Goal: Task Accomplishment & Management: Use online tool/utility

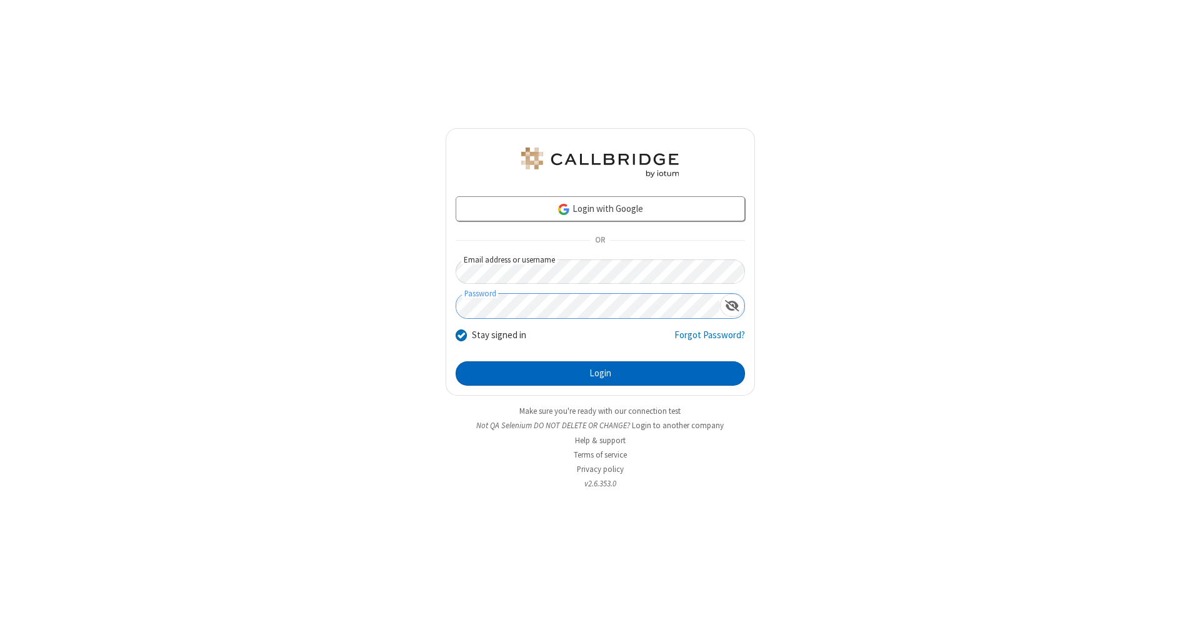
click at [600, 374] on button "Login" at bounding box center [600, 373] width 289 height 25
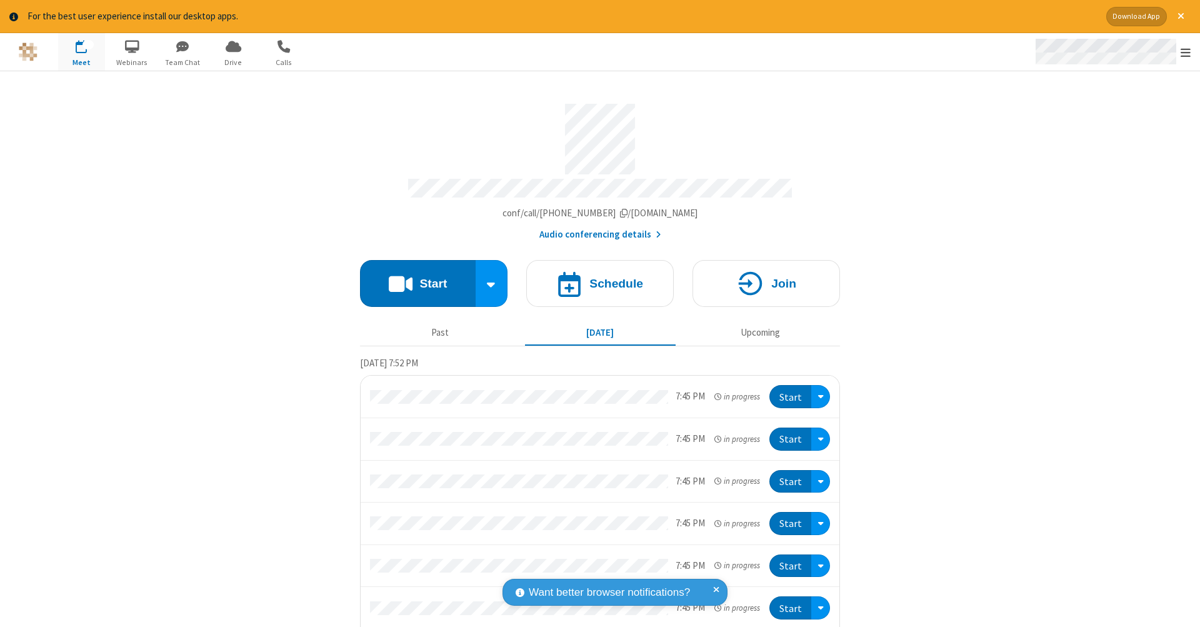
click at [1185, 52] on span "Open menu" at bounding box center [1185, 52] width 10 height 12
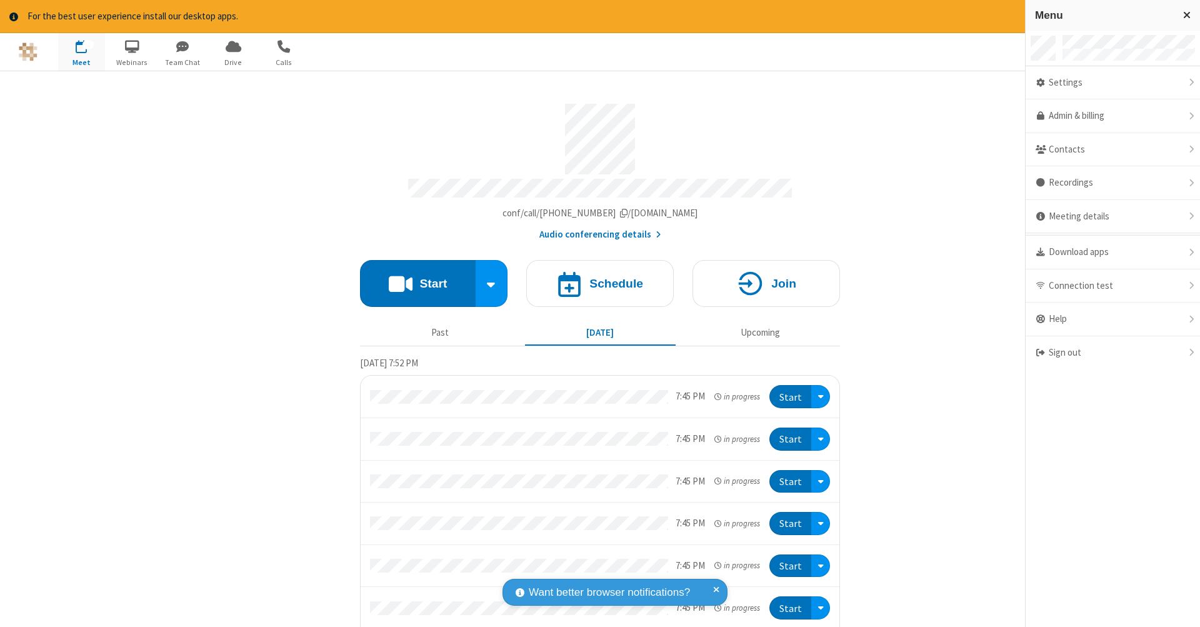
click at [81, 51] on span "button" at bounding box center [81, 46] width 47 height 21
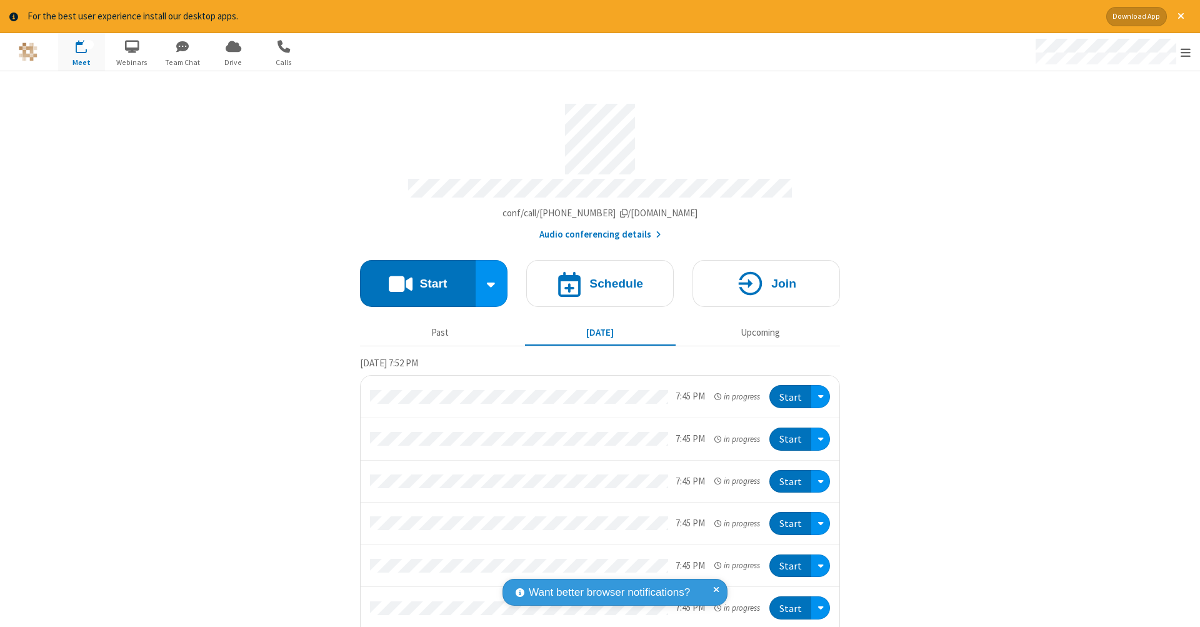
click at [81, 51] on span "button" at bounding box center [81, 46] width 47 height 21
click at [595, 277] on h4 "Schedule" at bounding box center [616, 283] width 54 height 12
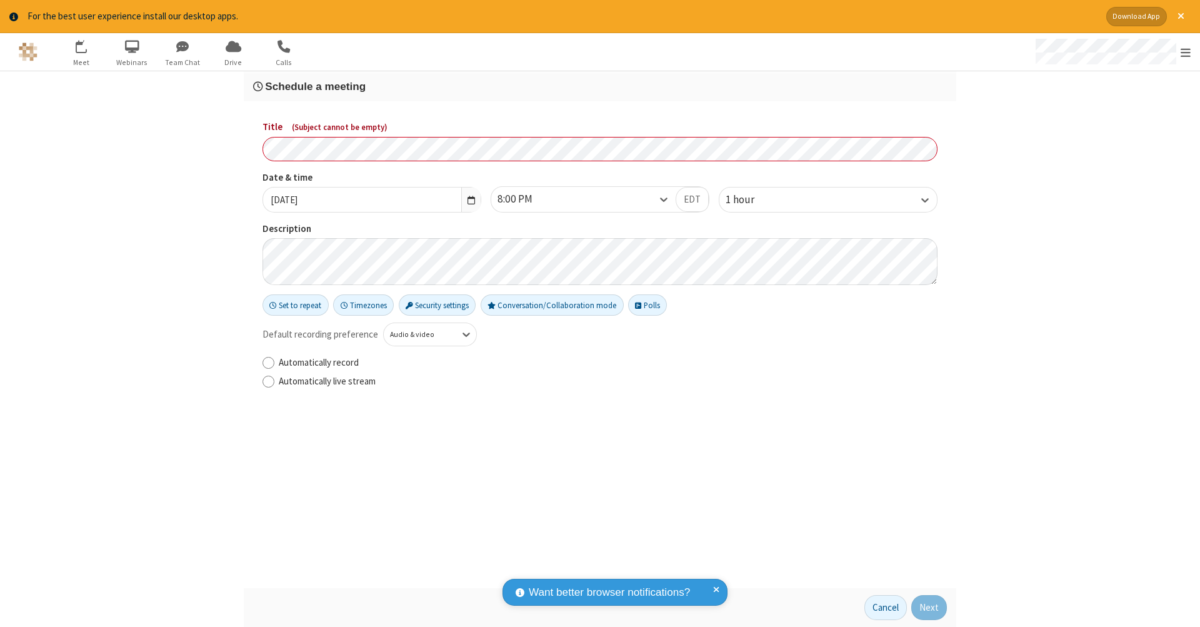
click at [600, 86] on h3 "Schedule a meeting" at bounding box center [600, 87] width 694 height 12
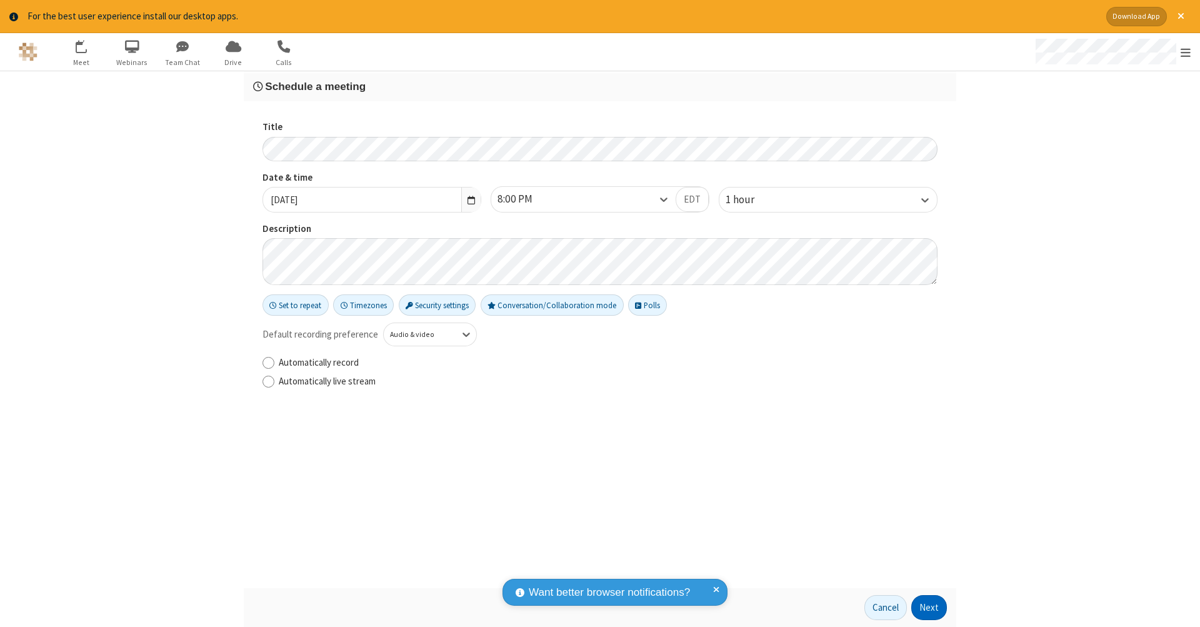
click at [929, 607] on button "Next" at bounding box center [929, 607] width 36 height 25
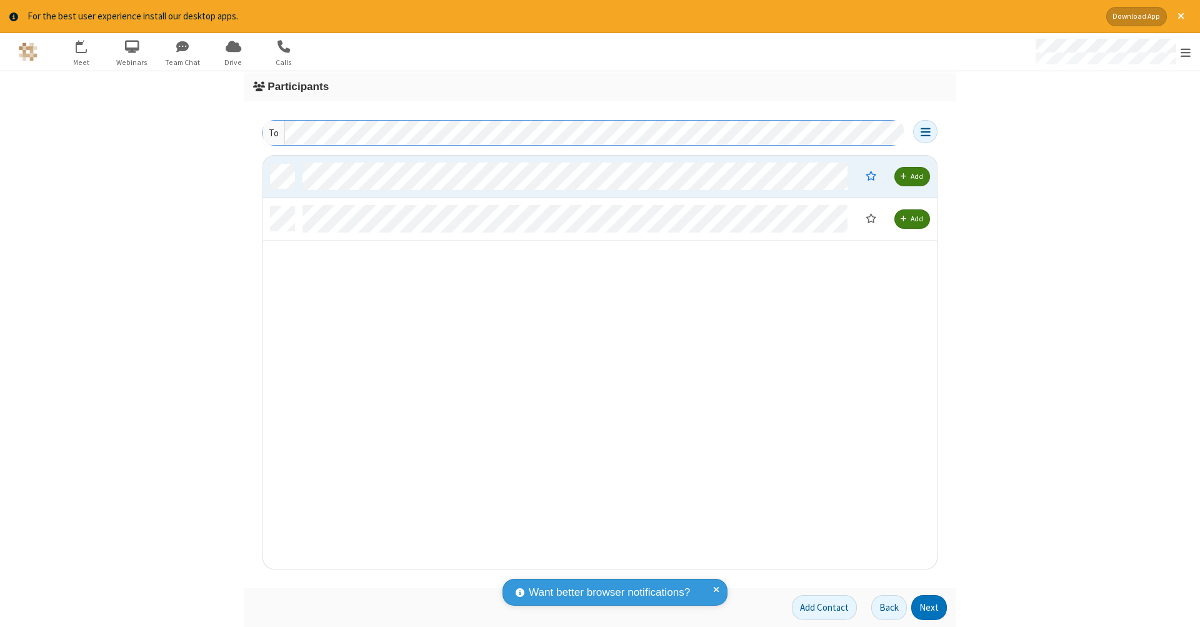
scroll to position [404, 664]
click at [929, 607] on button "Next" at bounding box center [929, 607] width 36 height 25
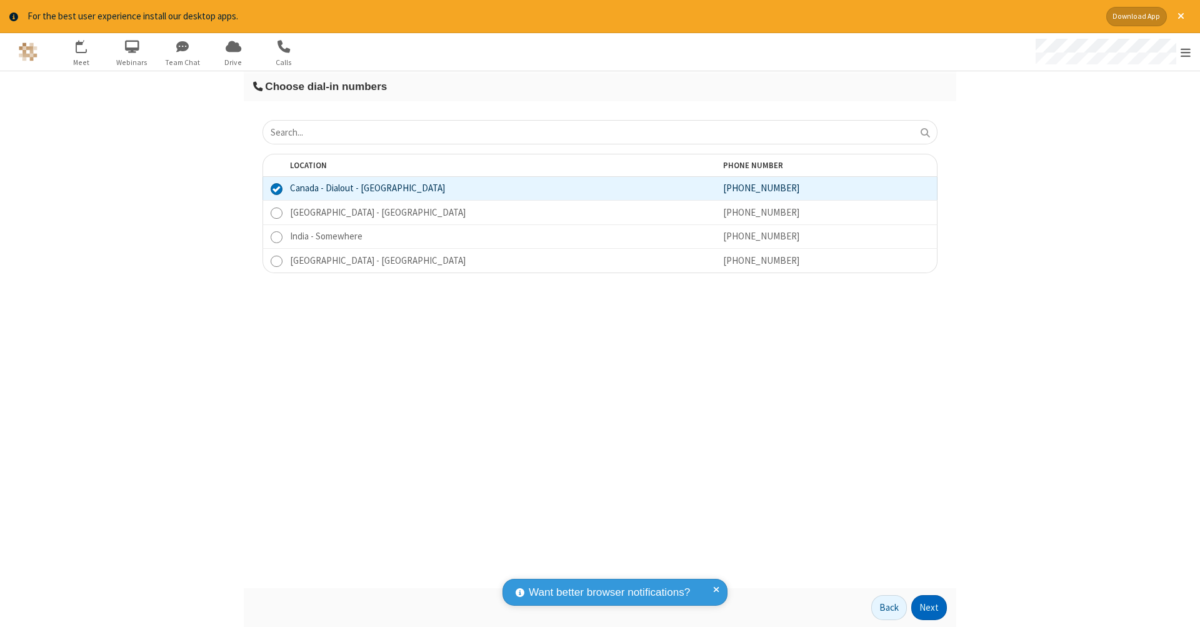
click at [929, 607] on button "Next" at bounding box center [929, 607] width 36 height 25
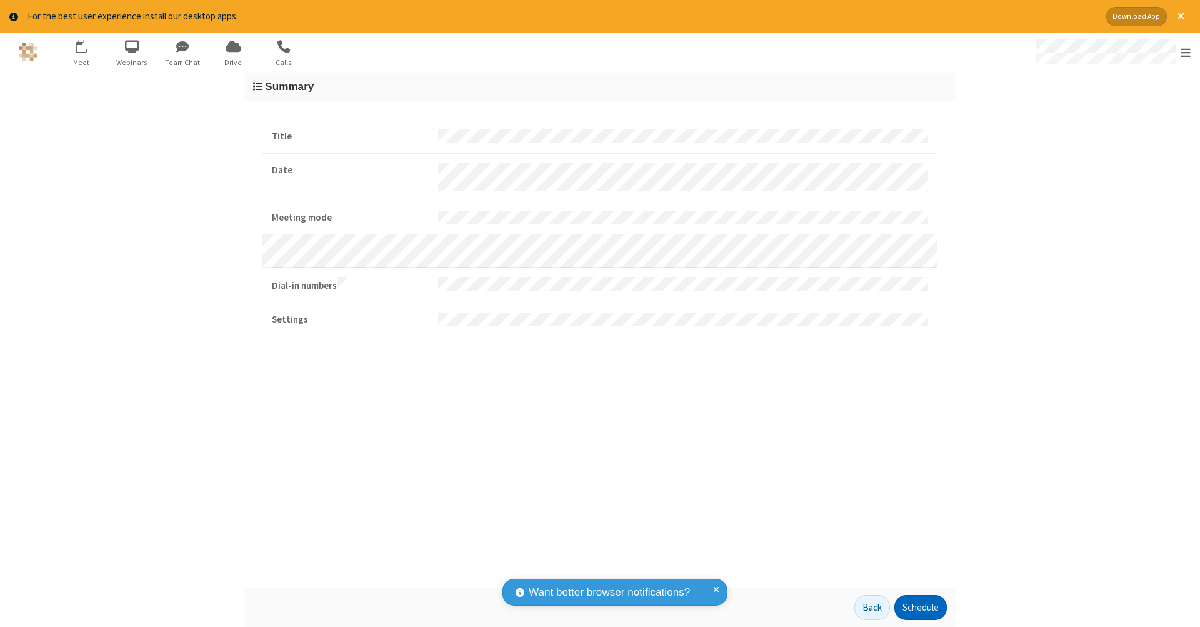
click at [920, 607] on button "Schedule" at bounding box center [920, 607] width 52 height 25
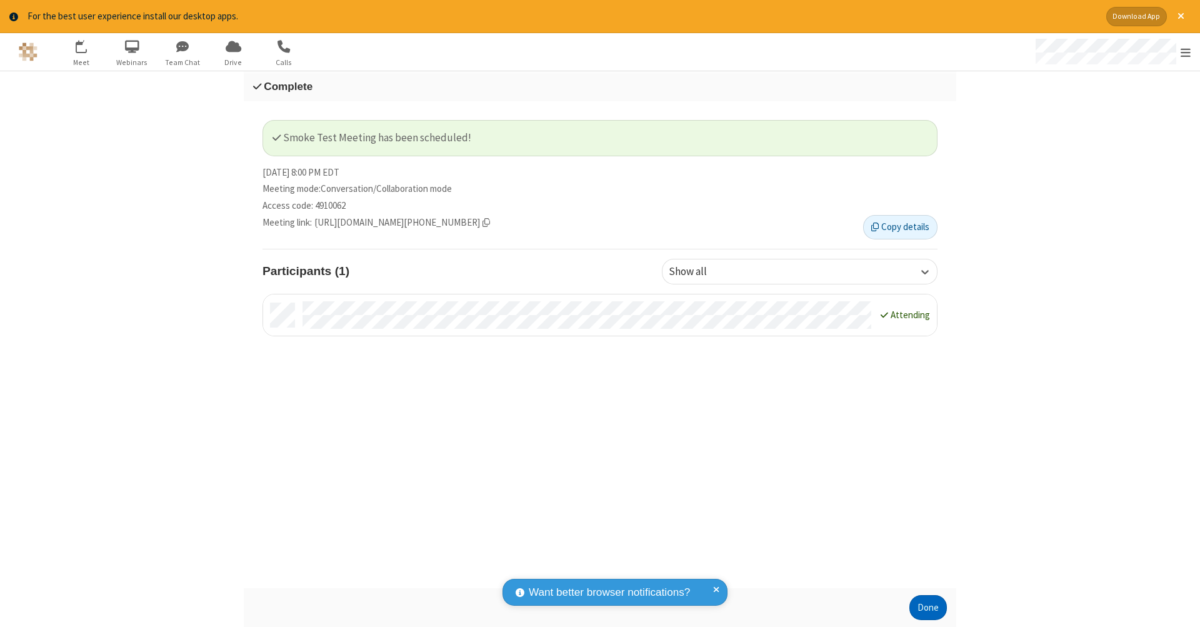
click at [928, 607] on button "Done" at bounding box center [927, 607] width 37 height 25
